Goal: Browse casually: Explore the website without a specific task or goal

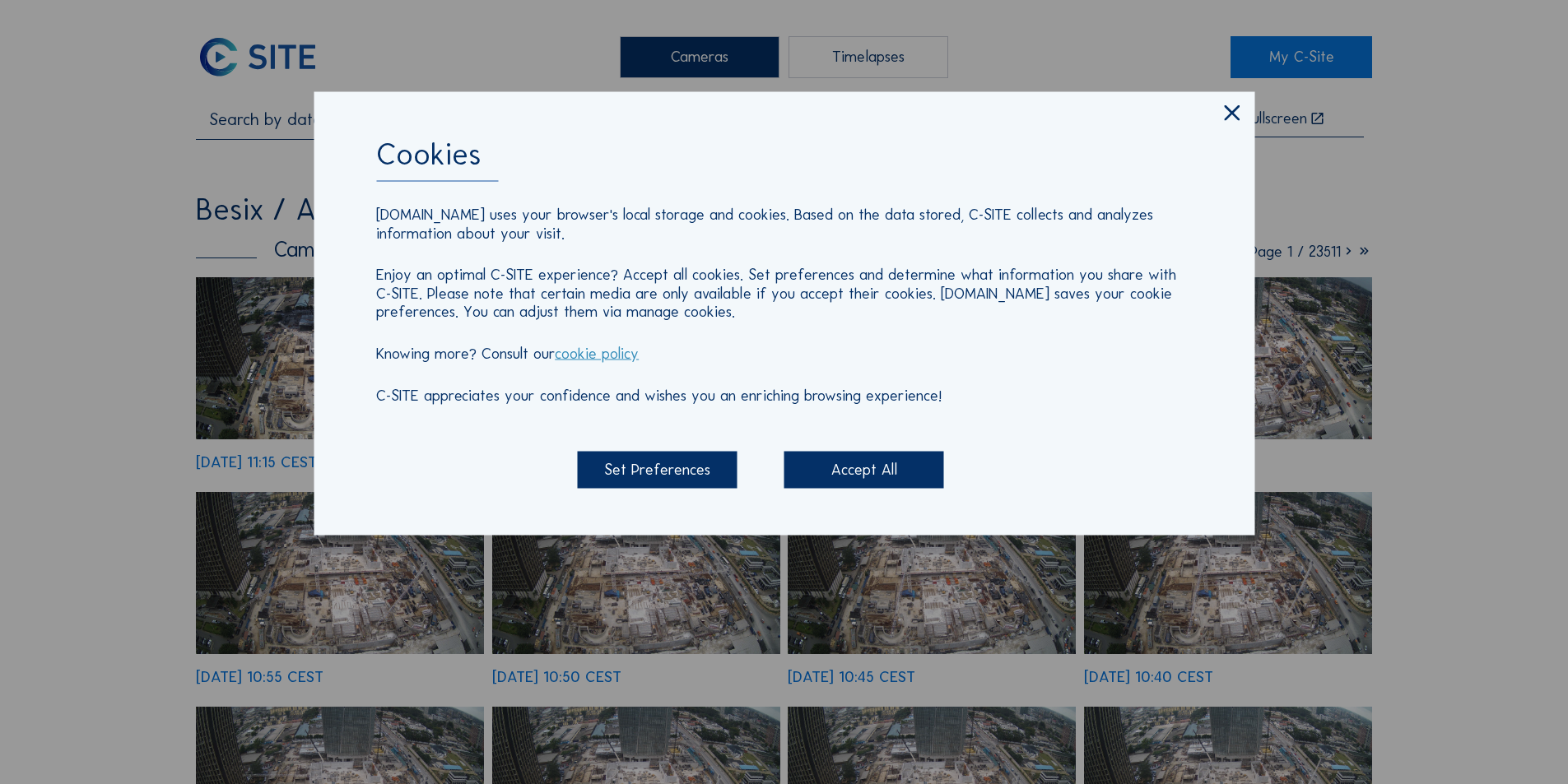
click at [1484, 195] on div "Cookies [DOMAIN_NAME] uses your browser's local storage and cookies. Based on t…" at bounding box center [784, 392] width 1568 height 784
click at [1232, 110] on icon at bounding box center [1232, 114] width 26 height 27
